Goal: Task Accomplishment & Management: Use online tool/utility

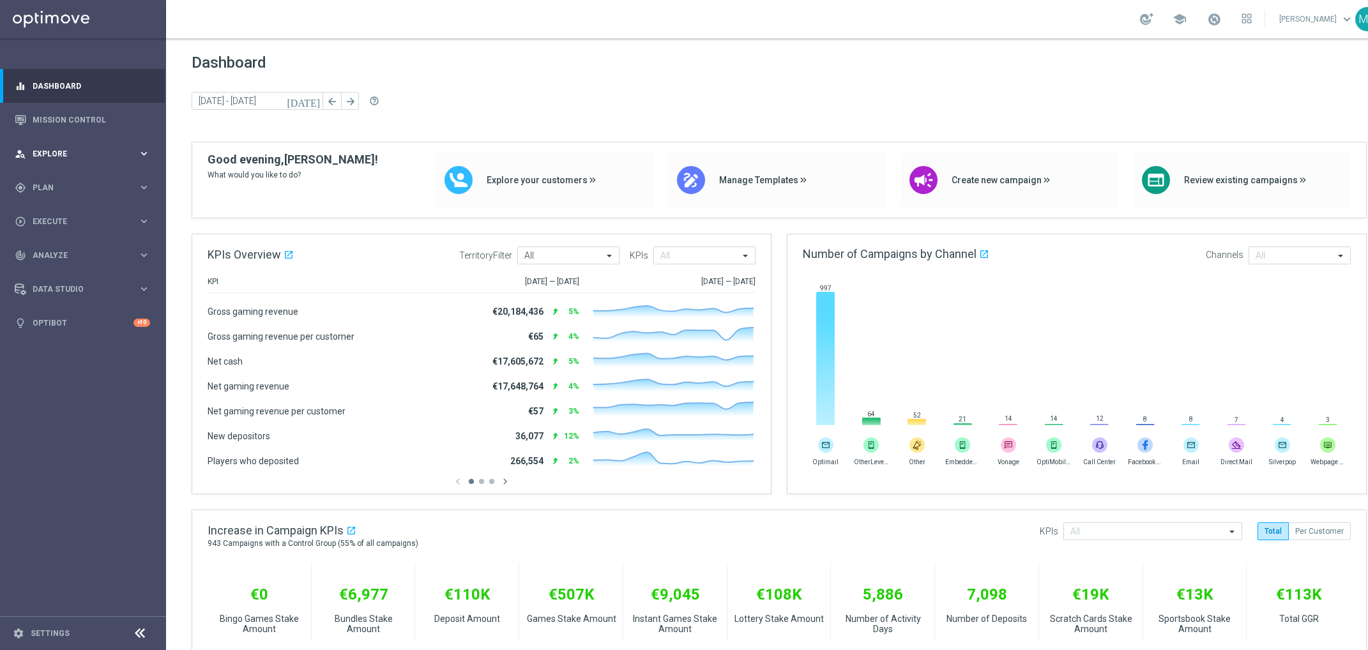
click at [68, 165] on div "person_search Explore keyboard_arrow_right" at bounding box center [82, 154] width 165 height 34
click at [70, 340] on span "Plan" at bounding box center [85, 341] width 105 height 8
click at [59, 257] on button "Templates keyboard_arrow_right" at bounding box center [91, 252] width 117 height 10
click at [59, 273] on link "Optimail" at bounding box center [86, 271] width 93 height 10
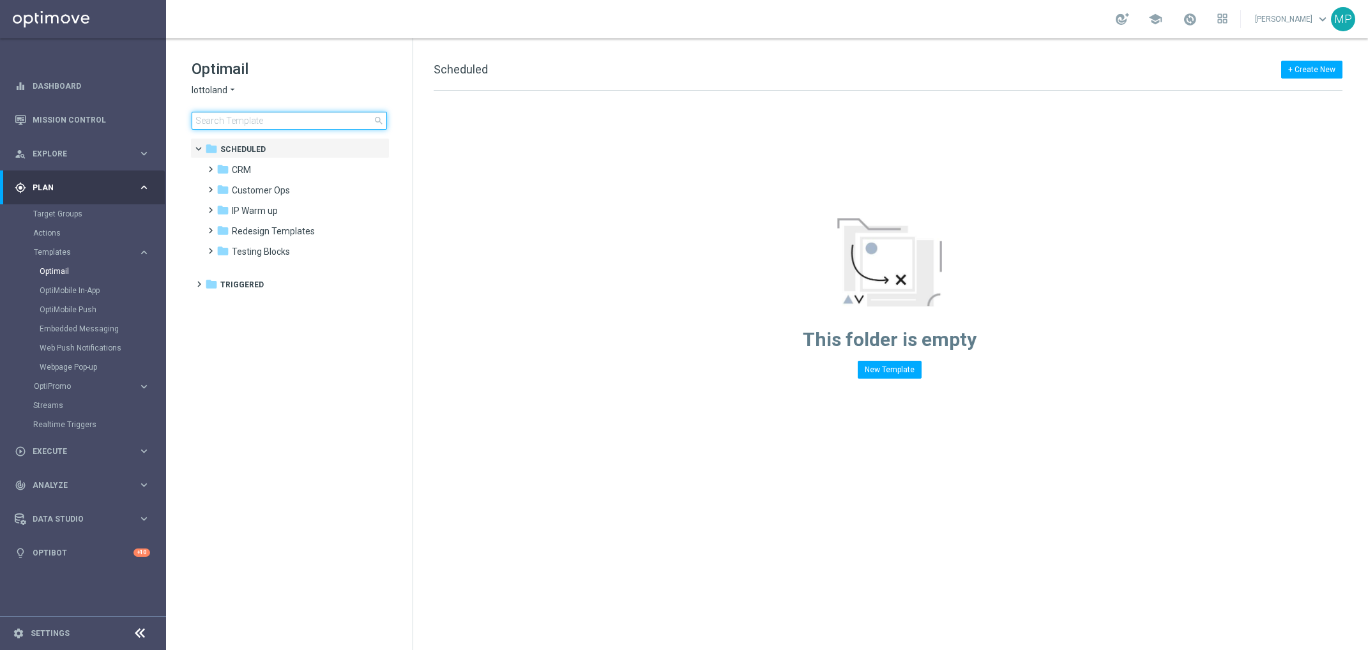
click at [299, 123] on input at bounding box center [289, 121] width 195 height 18
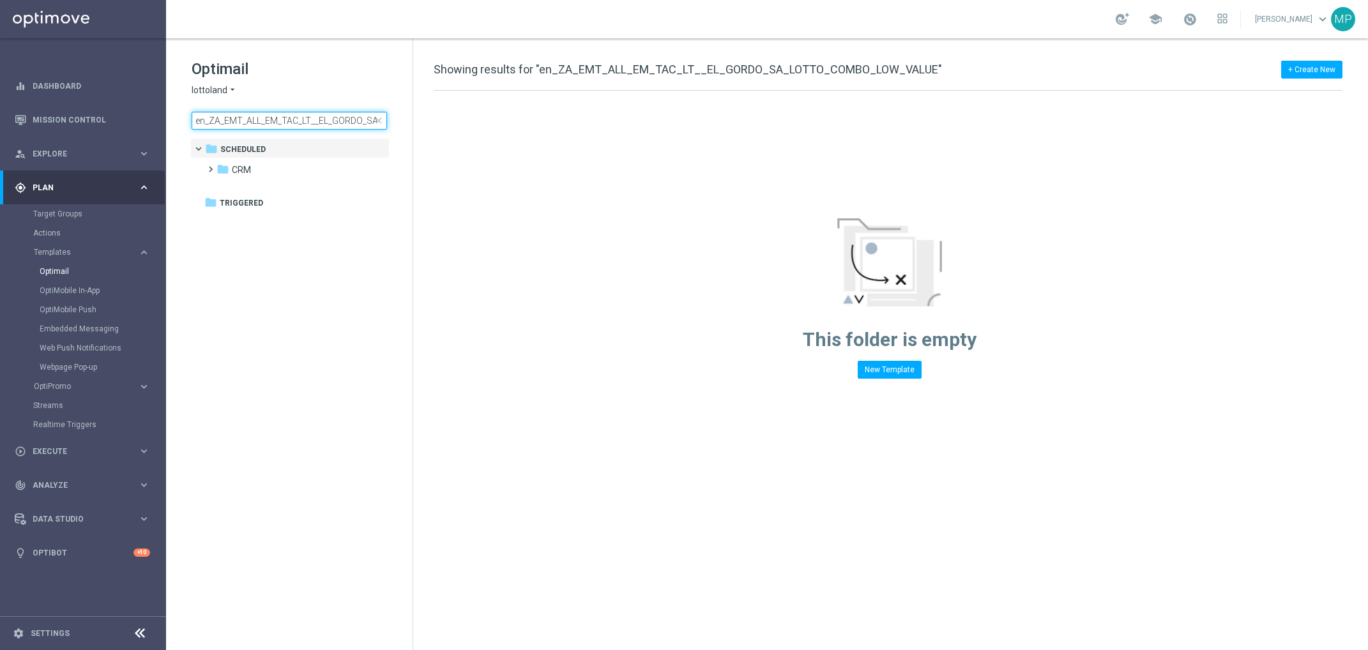
scroll to position [0, 117]
type input "en_ZA_EMT_ALL_EM_TAC_LT__EL_GORDO_SA_LOTTO_COMBO_LOW_VALUE"
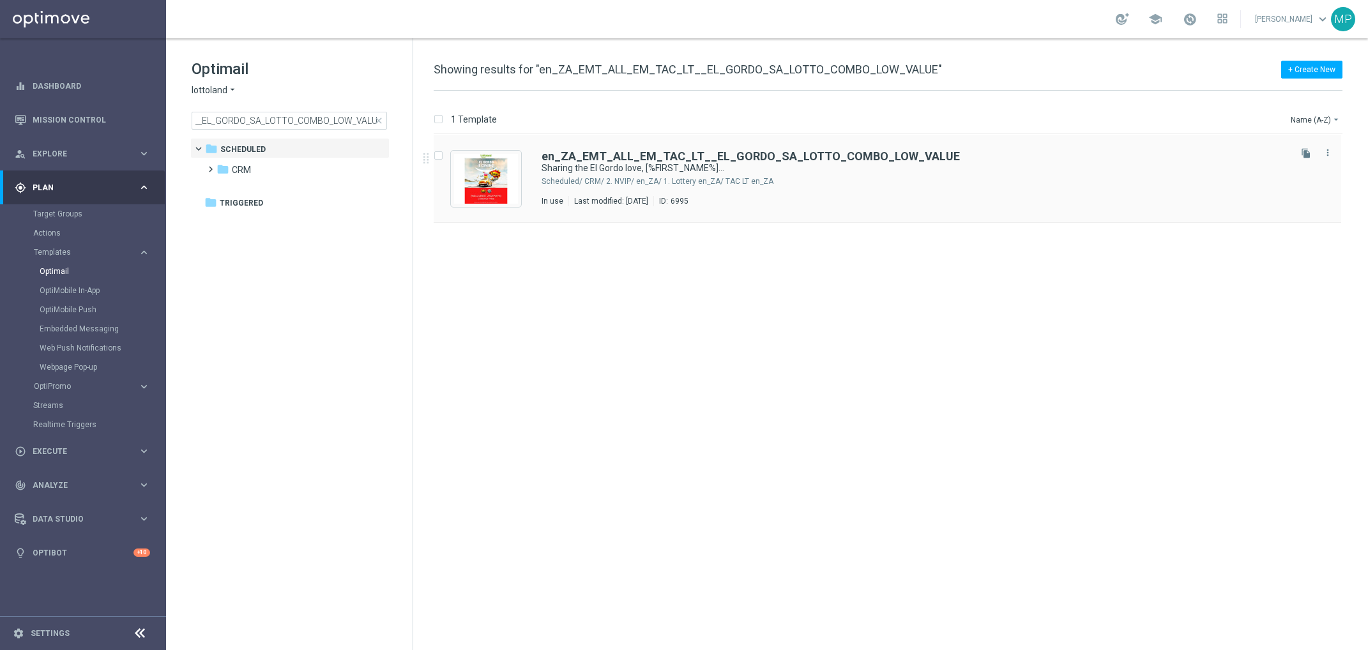
click at [783, 187] on div "en_ZA_EMT_ALL_EM_TAC_LT__EL_GORDO_SA_LOTTO_COMBO_LOW_VALUE Sharing the El Gordo…" at bounding box center [914, 179] width 746 height 56
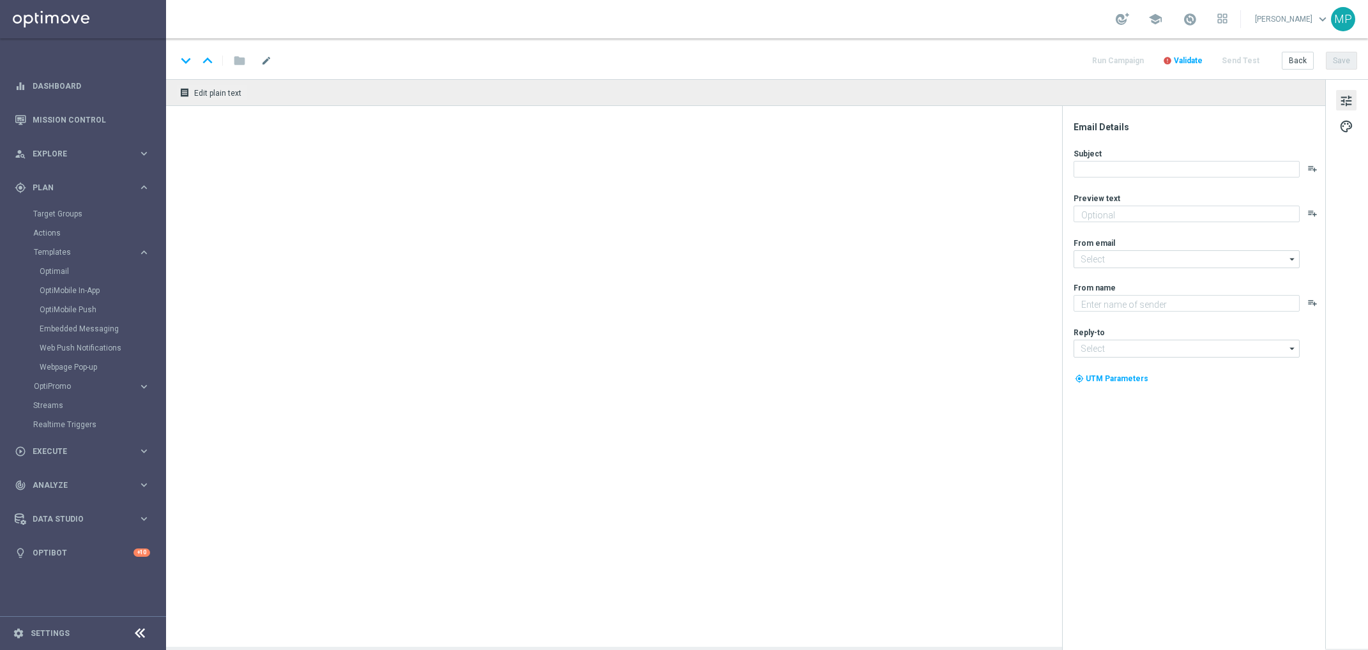
type textarea "Get your El Gordo AND local favourite combo!"
type input "mail@crm.lottoland.com"
type textarea "Lottoland"
type input "support@lottoland.co.za"
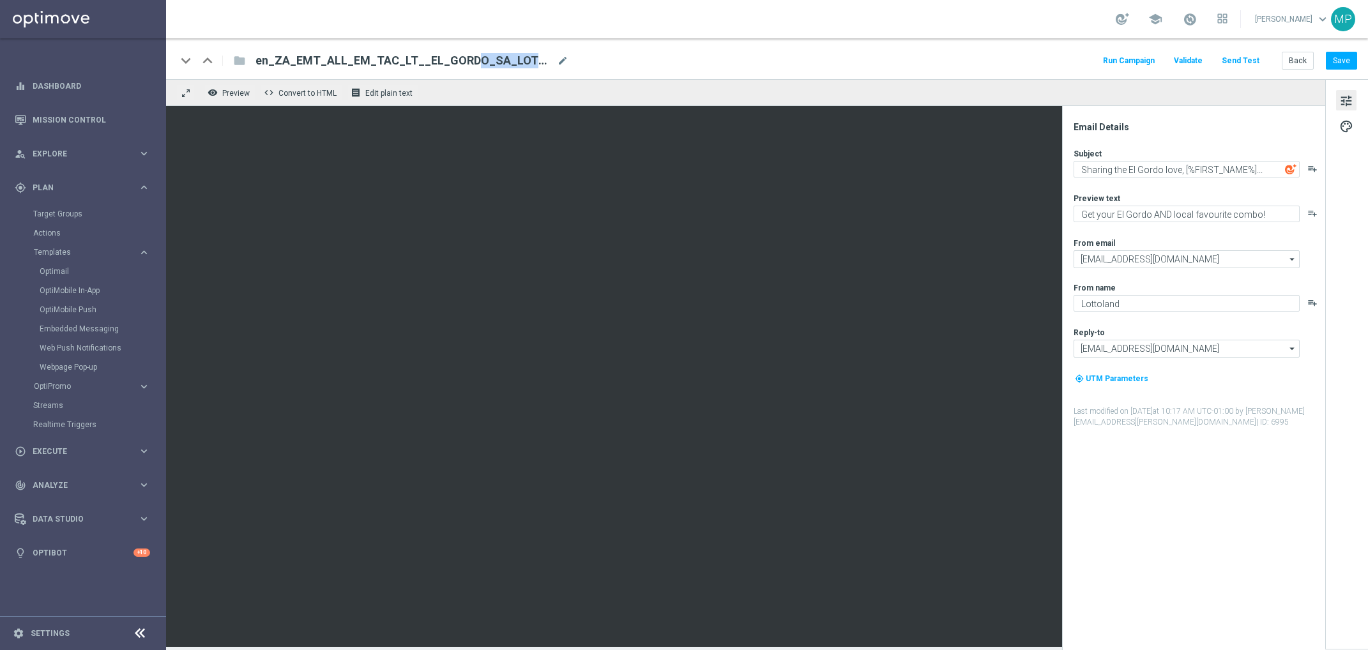
drag, startPoint x: 418, startPoint y: 61, endPoint x: 485, endPoint y: 64, distance: 67.7
click at [485, 64] on span "en_ZA_EMT_ALL_EM_TAC_LT__EL_GORDO_SA_LOTTO_COMBO_LOW_VALUE" at bounding box center [403, 60] width 296 height 15
drag, startPoint x: 263, startPoint y: 60, endPoint x: 427, endPoint y: 55, distance: 163.5
click at [427, 55] on input "en_ZA_EMT_ALL_EM_TAC_LT__EL_GORDO_SA_LOTTO_COMBO_LOW_VALUE" at bounding box center [413, 60] width 317 height 17
